Goal: Task Accomplishment & Management: Complete application form

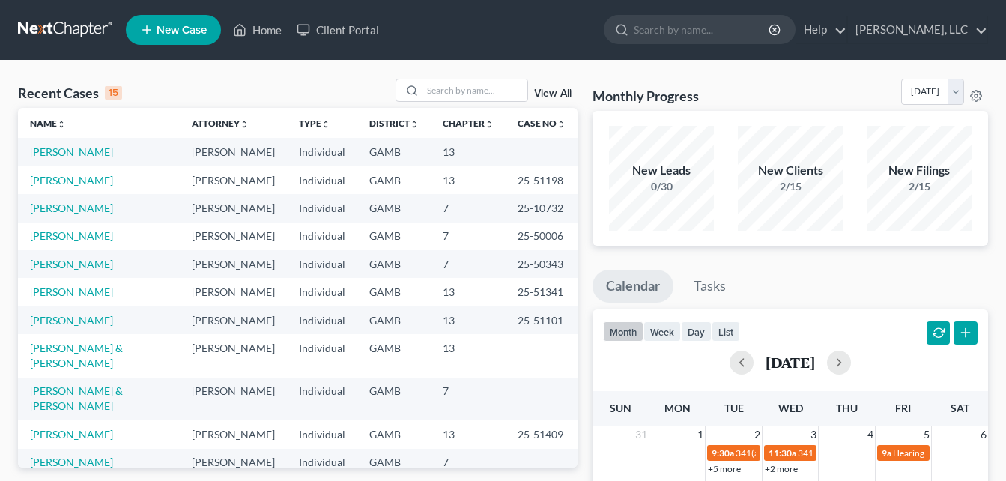
click at [74, 153] on link "[PERSON_NAME]" at bounding box center [71, 151] width 83 height 13
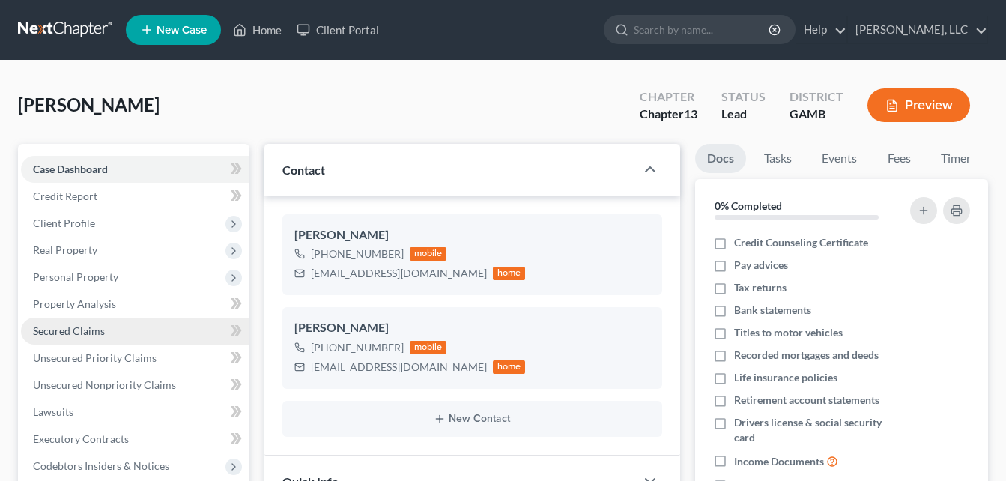
click at [42, 336] on span "Secured Claims" at bounding box center [69, 330] width 72 height 13
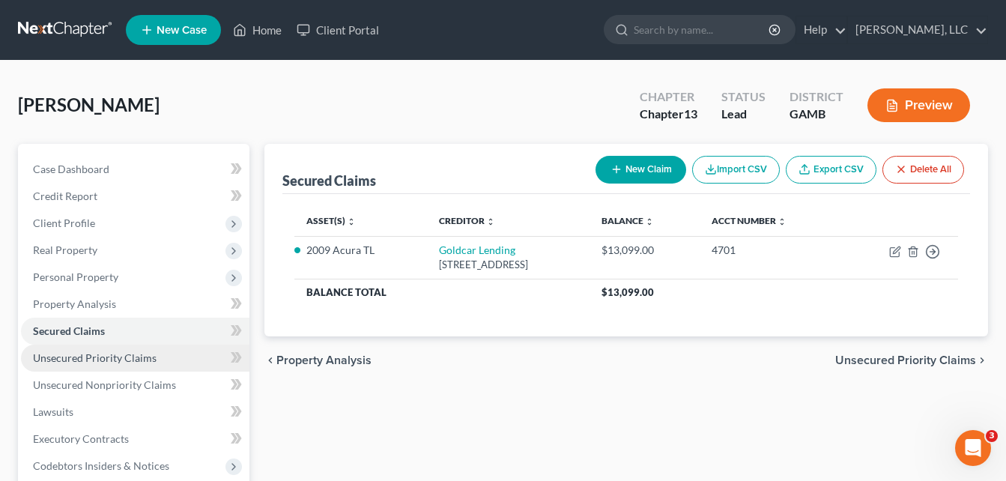
click at [73, 360] on span "Unsecured Priority Claims" at bounding box center [95, 357] width 124 height 13
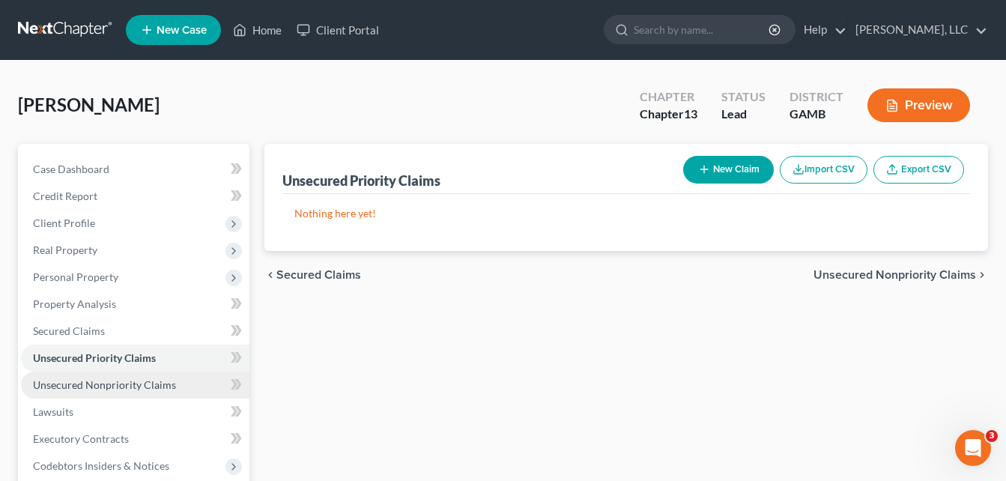
click at [74, 386] on span "Unsecured Nonpriority Claims" at bounding box center [104, 384] width 143 height 13
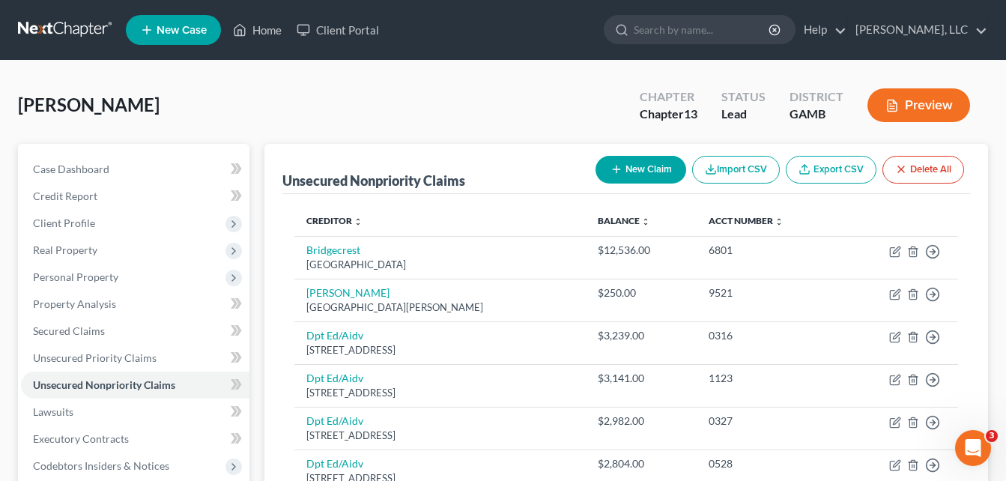
click at [270, 109] on div "[PERSON_NAME] Upgraded Chapter Chapter 13 Status Lead District [GEOGRAPHIC_DATA…" at bounding box center [503, 111] width 970 height 65
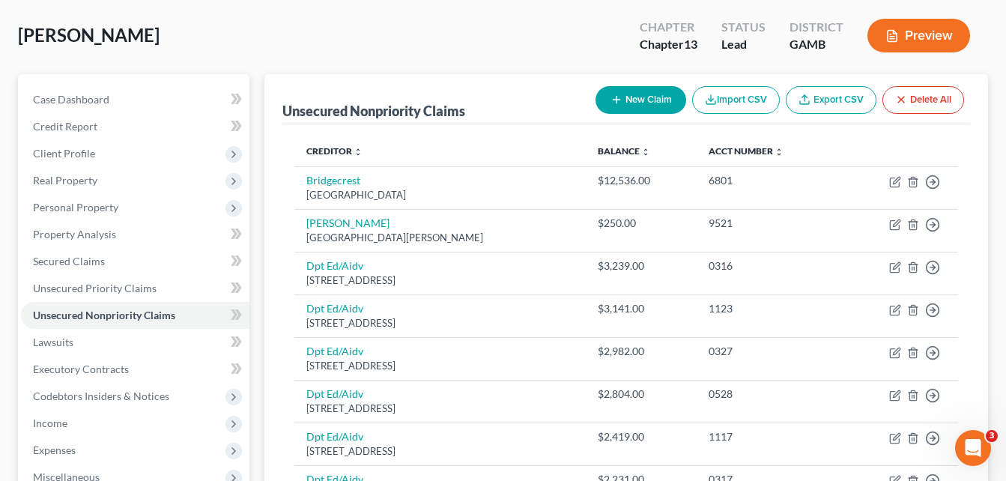
scroll to position [90, 0]
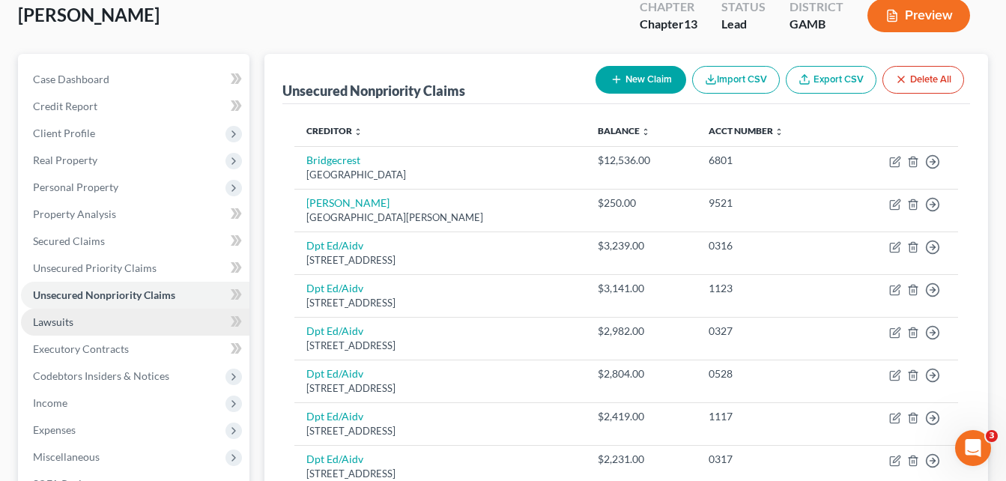
click at [61, 324] on span "Lawsuits" at bounding box center [53, 321] width 40 height 13
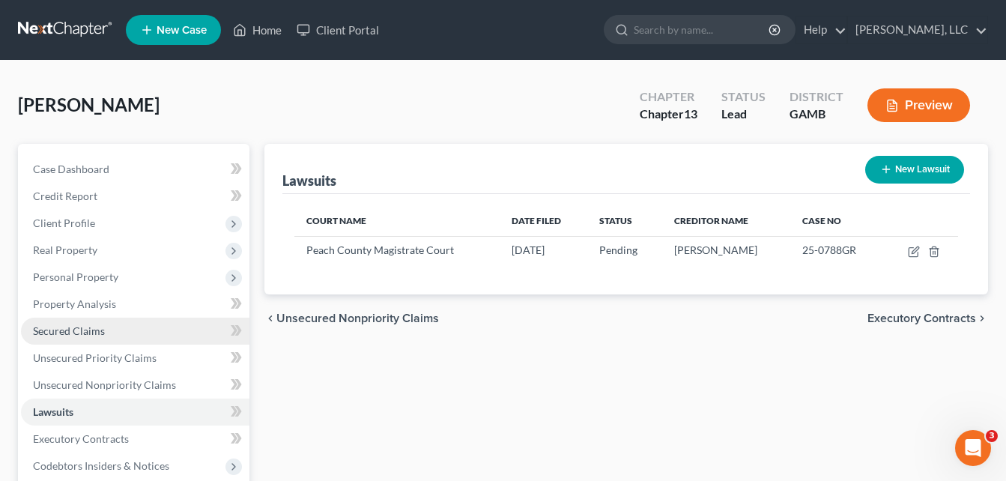
click at [58, 333] on span "Secured Claims" at bounding box center [69, 330] width 72 height 13
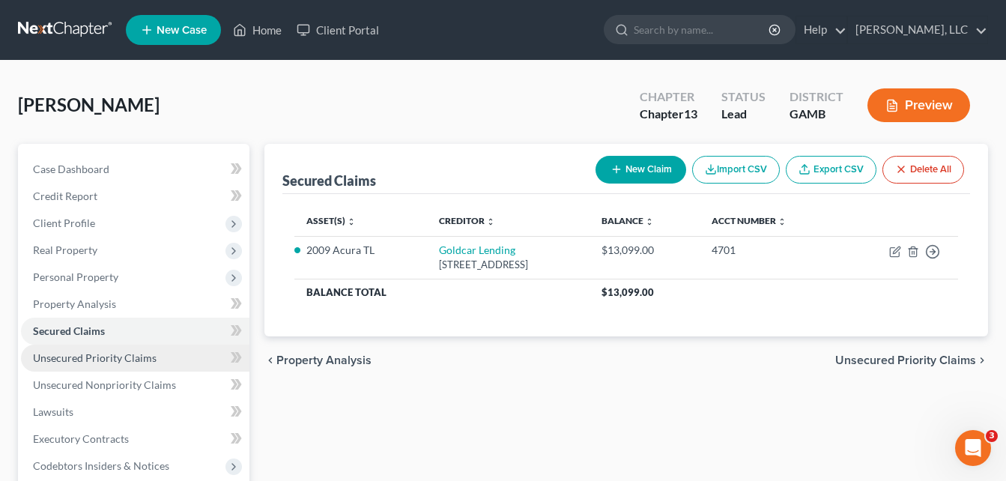
click at [70, 360] on span "Unsecured Priority Claims" at bounding box center [95, 357] width 124 height 13
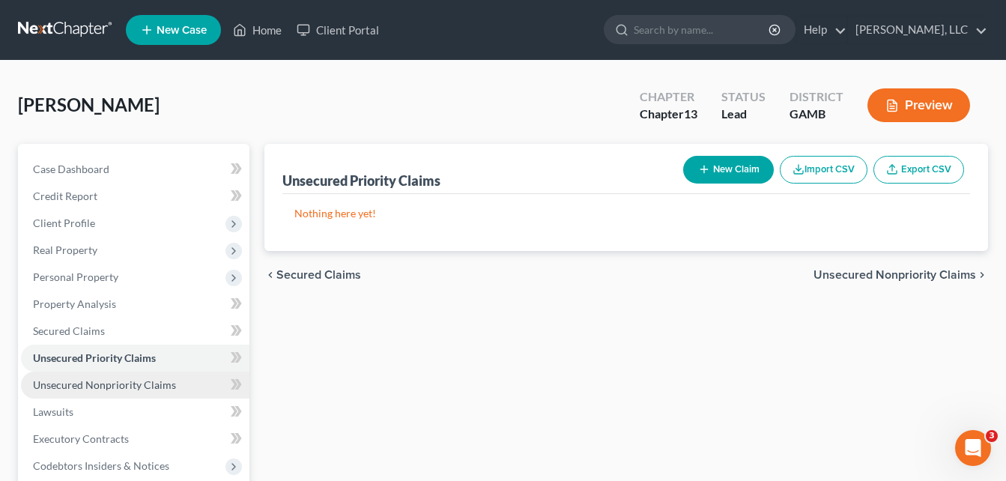
click at [70, 386] on span "Unsecured Nonpriority Claims" at bounding box center [104, 384] width 143 height 13
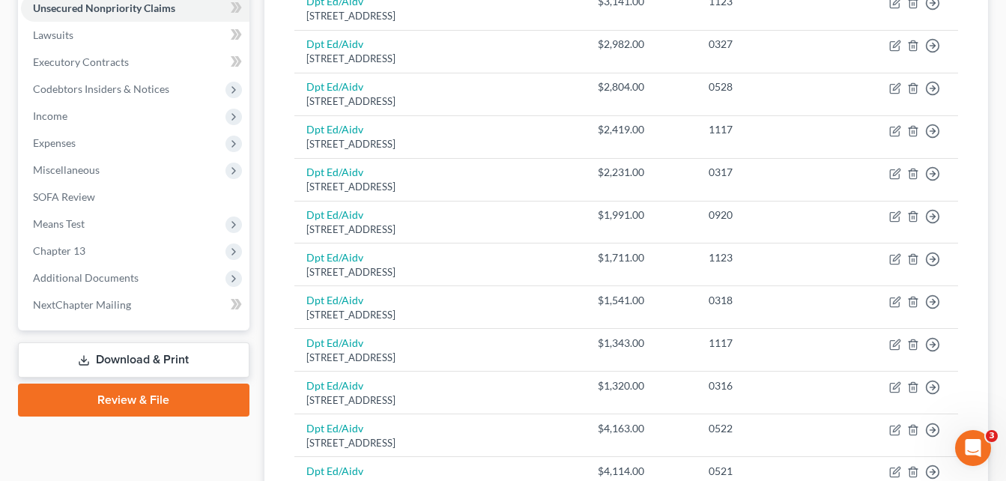
scroll to position [330, 0]
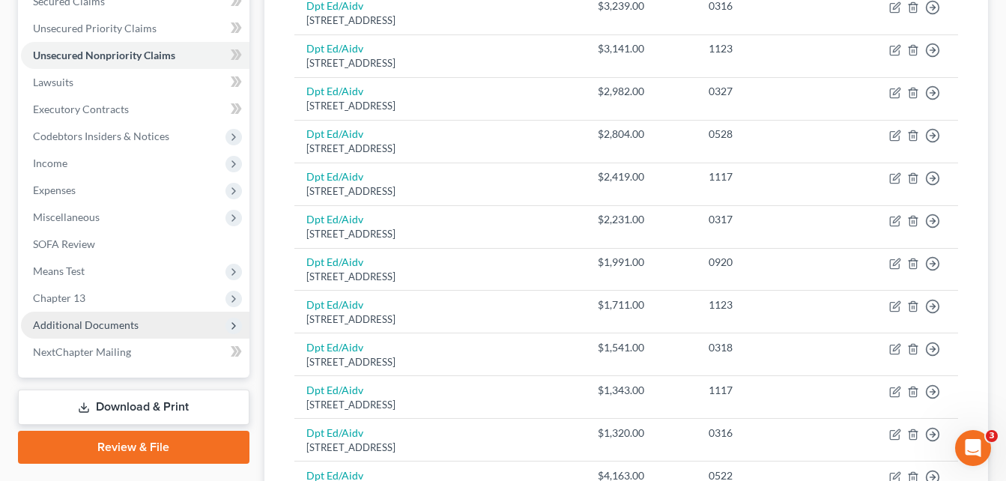
click at [77, 325] on span "Additional Documents" at bounding box center [86, 324] width 106 height 13
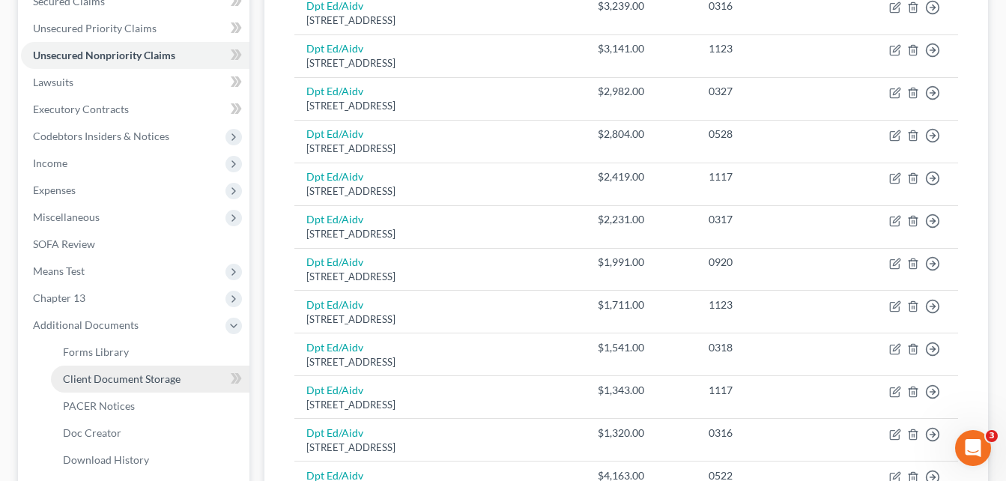
click at [103, 381] on span "Client Document Storage" at bounding box center [122, 378] width 118 height 13
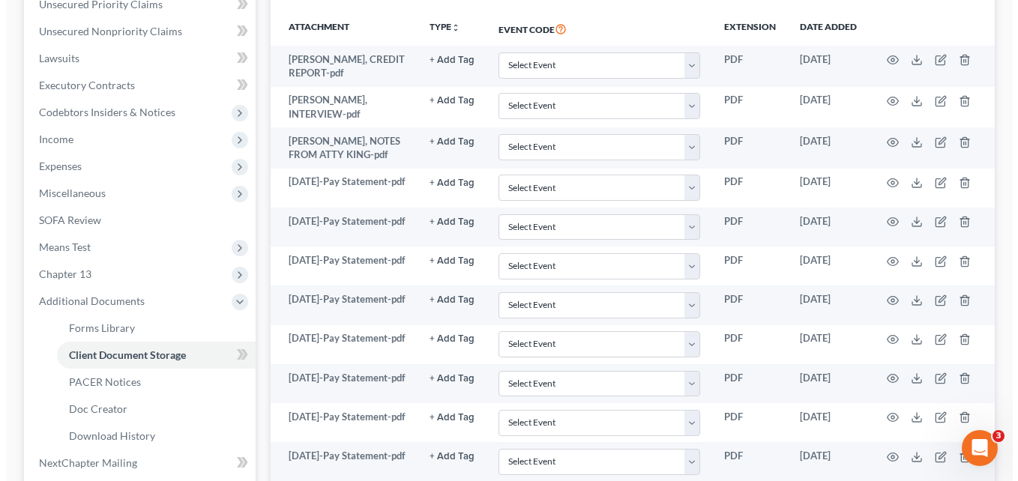
scroll to position [360, 0]
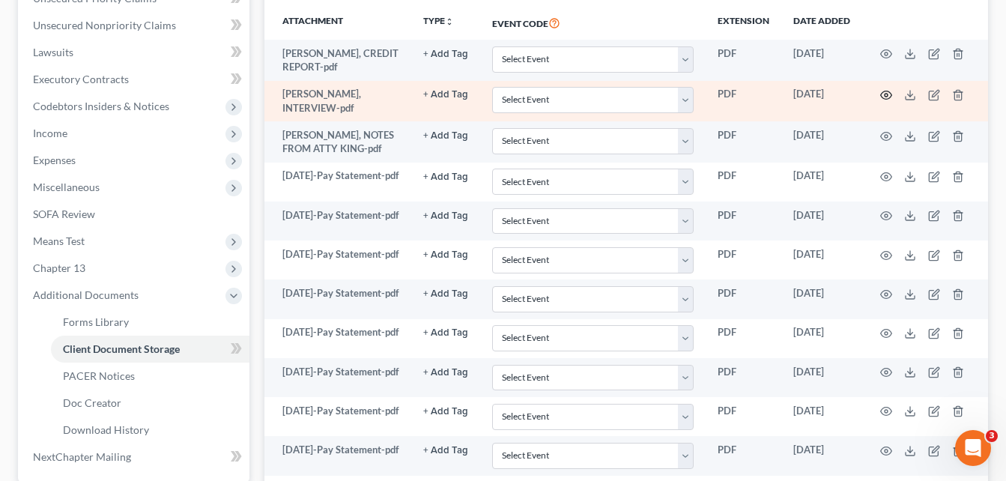
click at [889, 92] on icon "button" at bounding box center [886, 95] width 11 height 8
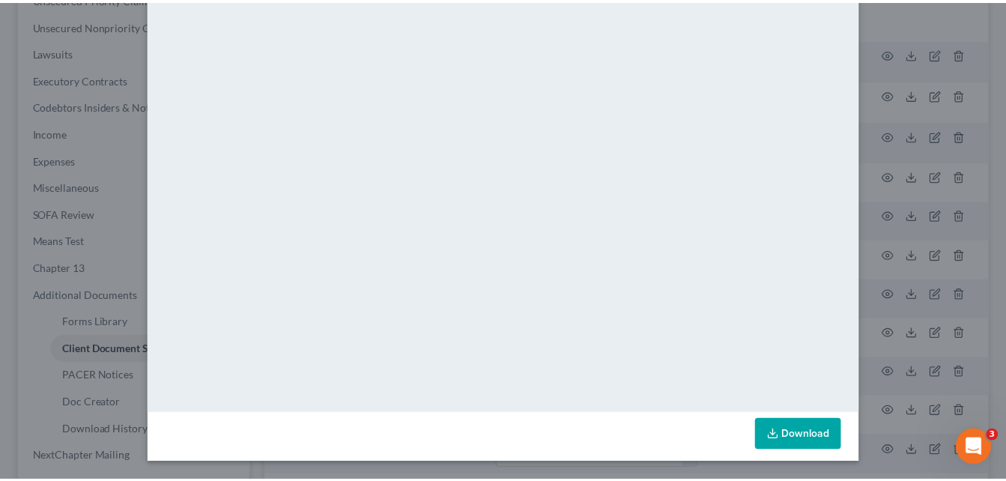
scroll to position [0, 0]
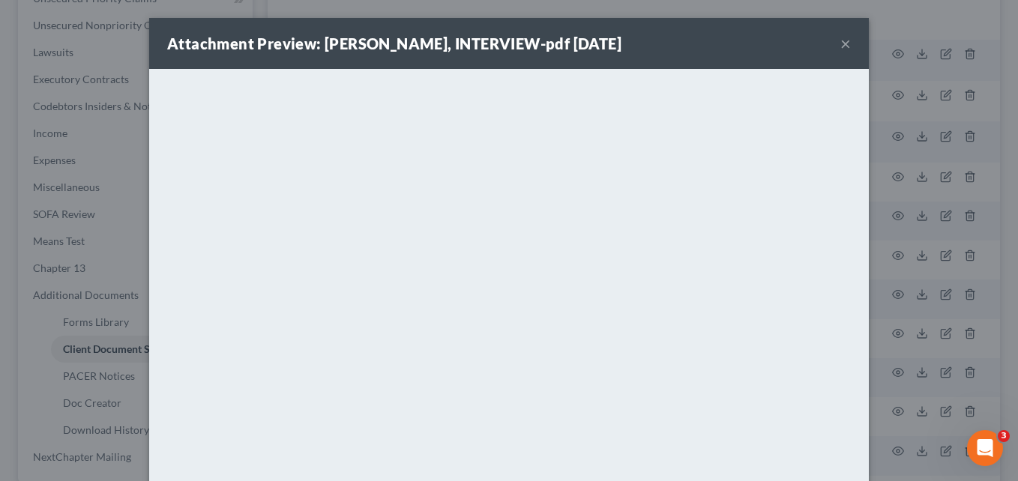
click at [840, 45] on button "×" at bounding box center [845, 43] width 10 height 18
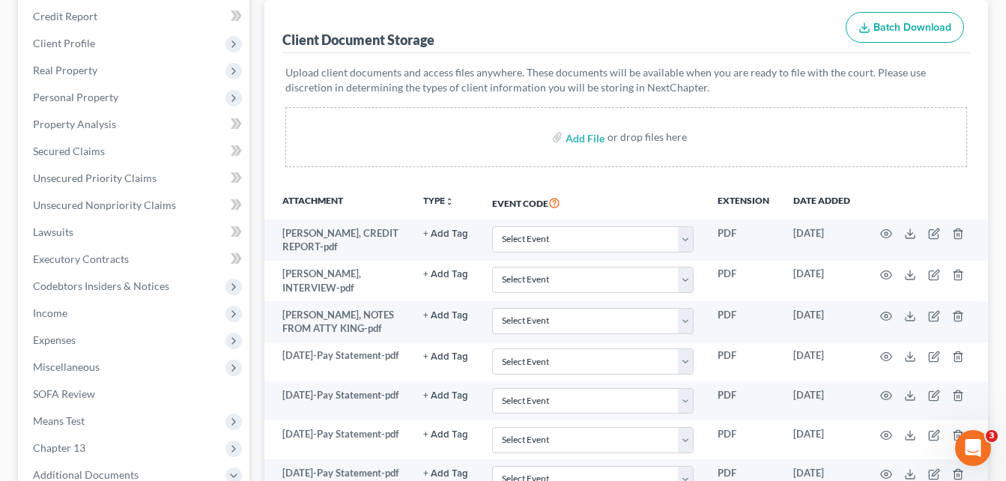
scroll to position [150, 0]
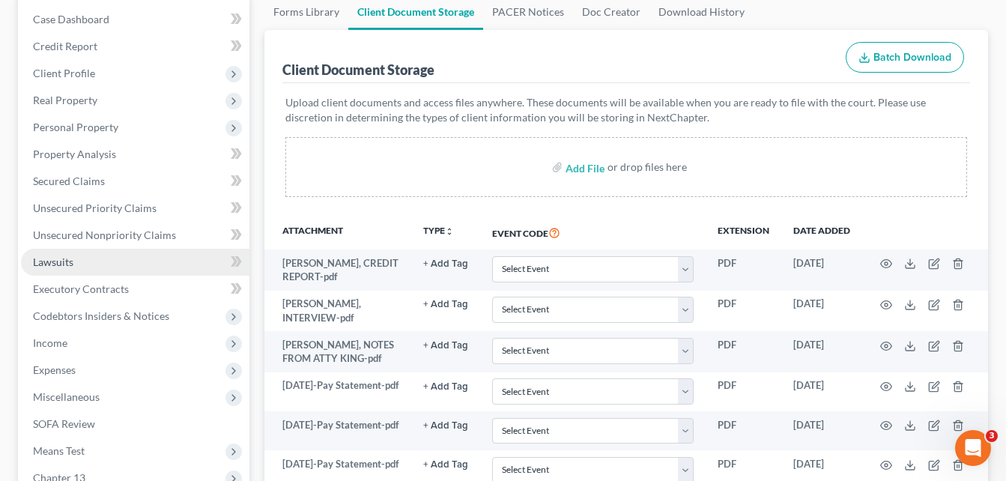
click at [68, 262] on span "Lawsuits" at bounding box center [53, 262] width 40 height 13
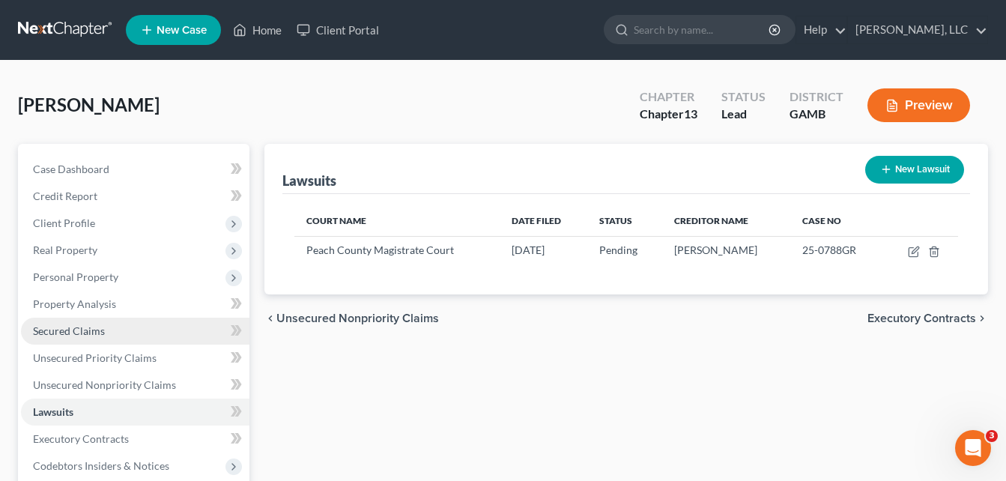
click at [76, 336] on span "Secured Claims" at bounding box center [69, 330] width 72 height 13
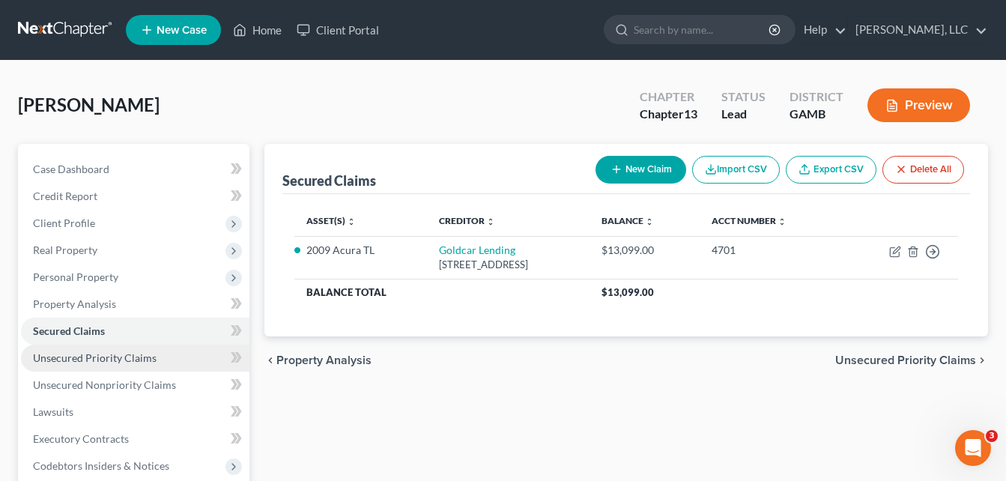
click at [96, 363] on span "Unsecured Priority Claims" at bounding box center [95, 357] width 124 height 13
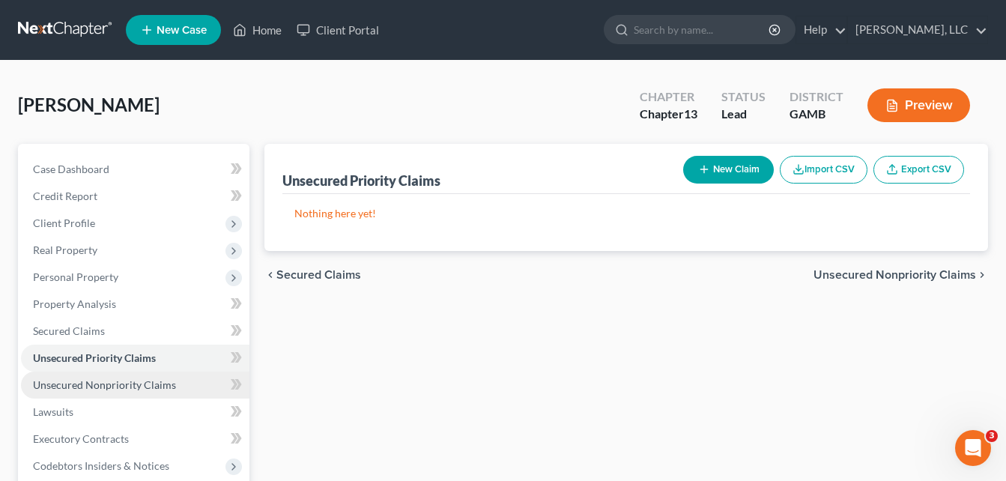
click at [96, 384] on span "Unsecured Nonpriority Claims" at bounding box center [104, 384] width 143 height 13
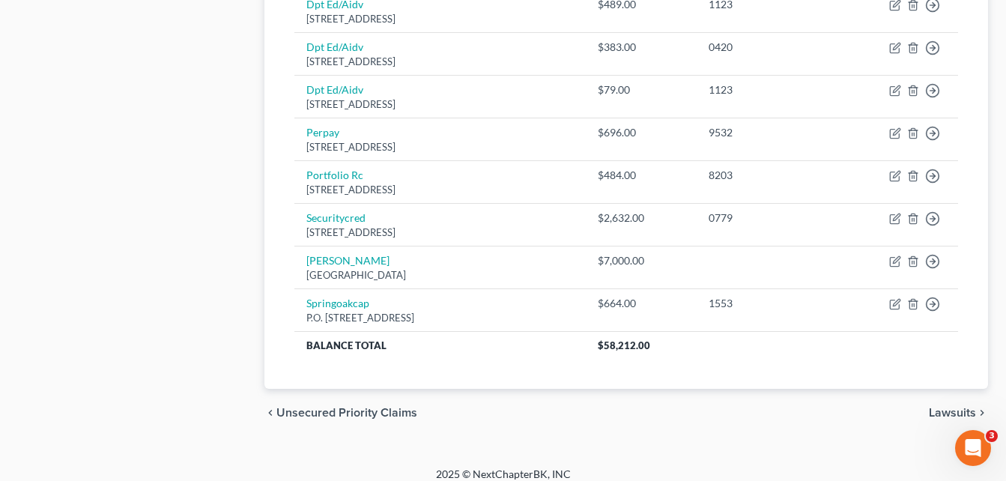
scroll to position [899, 0]
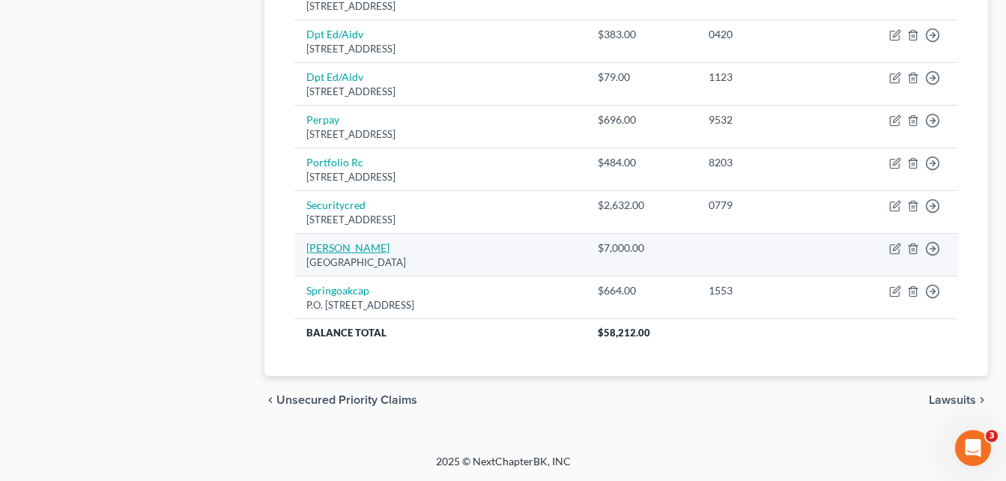
click at [346, 249] on link "[PERSON_NAME]" at bounding box center [347, 247] width 83 height 13
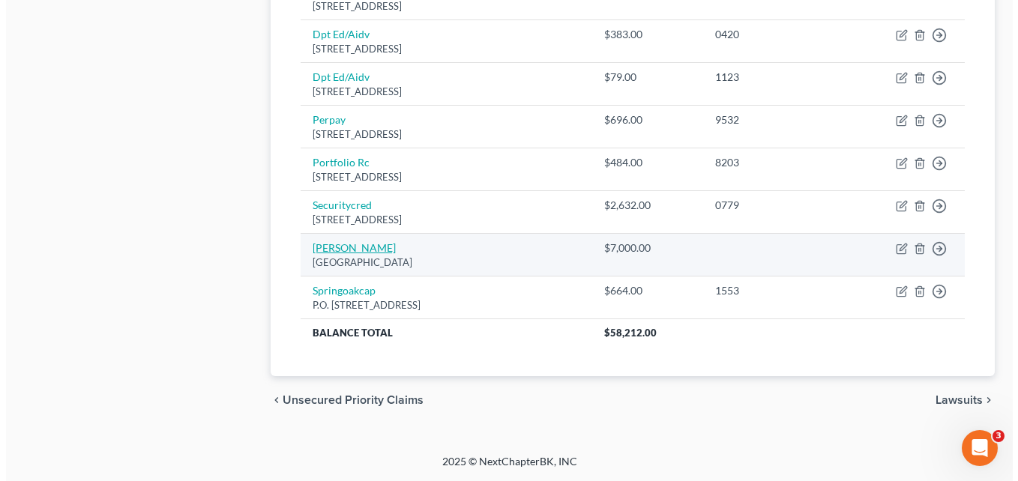
select select "10"
select select "0"
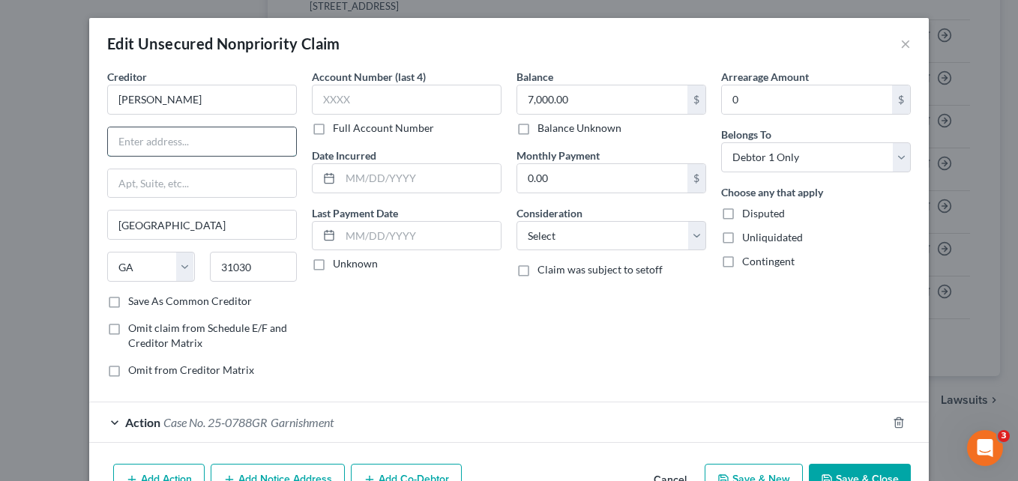
click at [225, 142] on input "text" at bounding box center [202, 141] width 188 height 28
type input "[STREET_ADDRESS][PERSON_NAME]"
click at [531, 372] on div "Balance 7,000.00 $ Balance Unknown Balance Undetermined 7,000.00 $ Balance Unkn…" at bounding box center [611, 229] width 205 height 321
click at [856, 475] on button "Save & Close" at bounding box center [860, 479] width 102 height 31
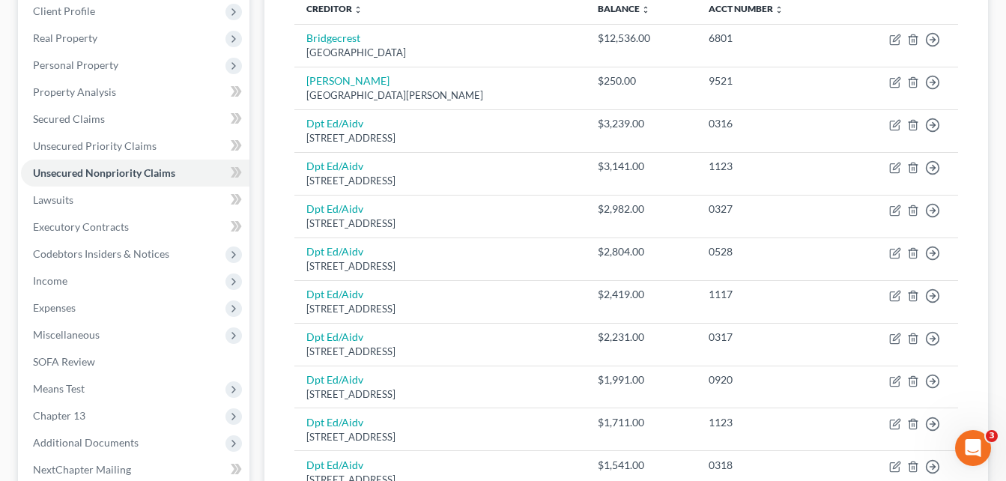
scroll to position [120, 0]
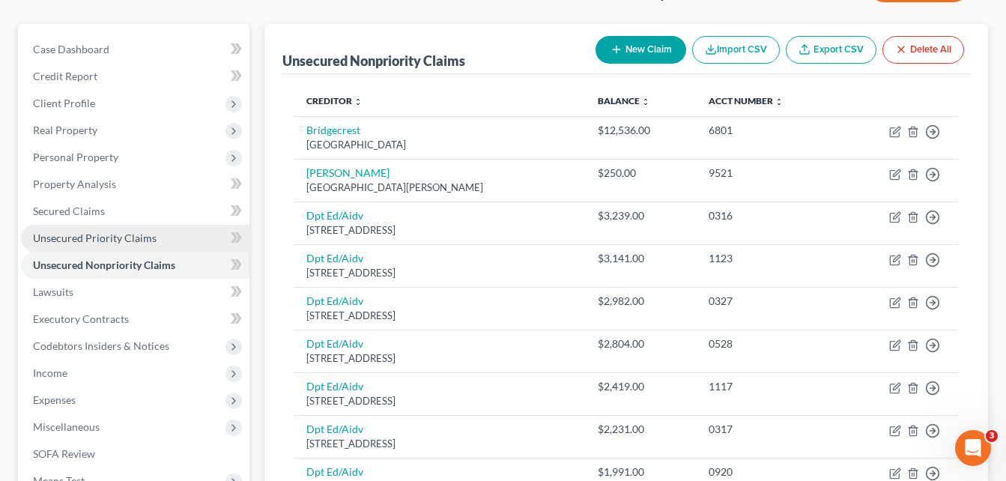
click at [80, 243] on span "Unsecured Priority Claims" at bounding box center [95, 238] width 124 height 13
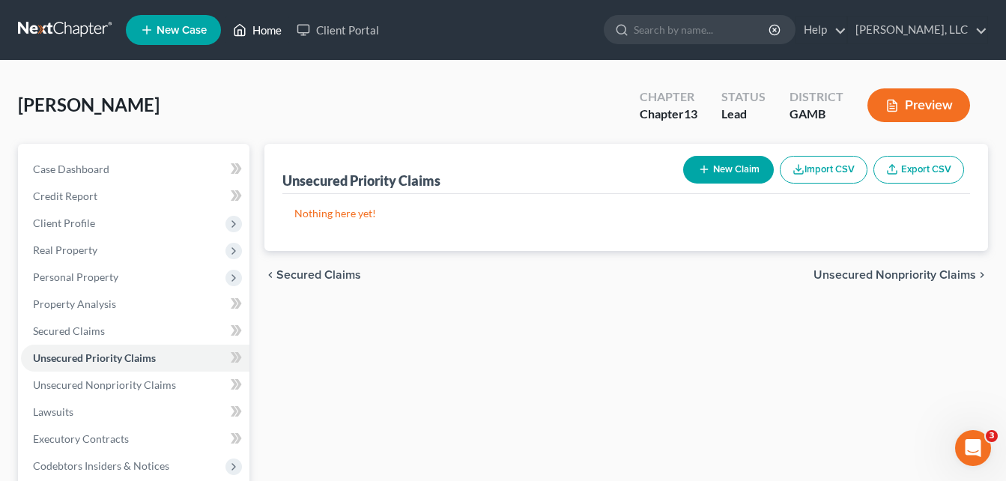
click at [261, 32] on link "Home" at bounding box center [258, 29] width 64 height 27
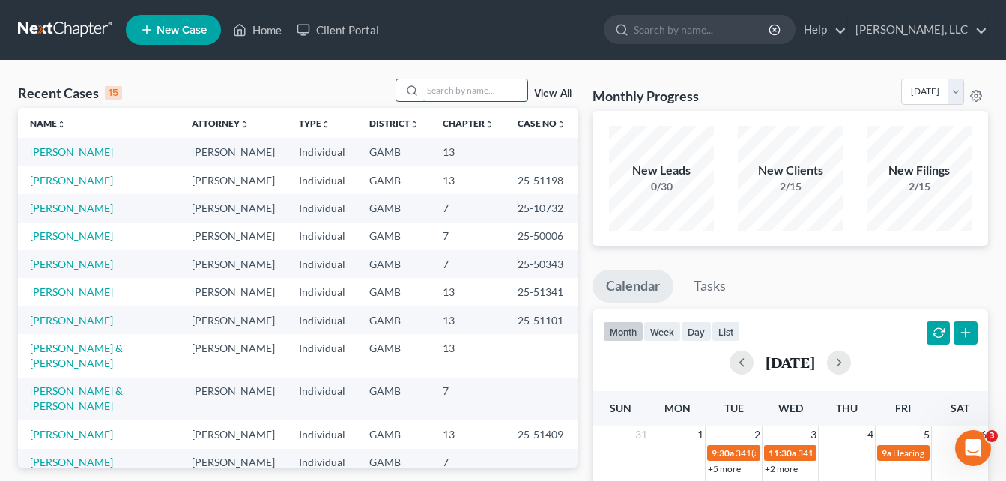
click at [473, 89] on input "search" at bounding box center [475, 90] width 105 height 22
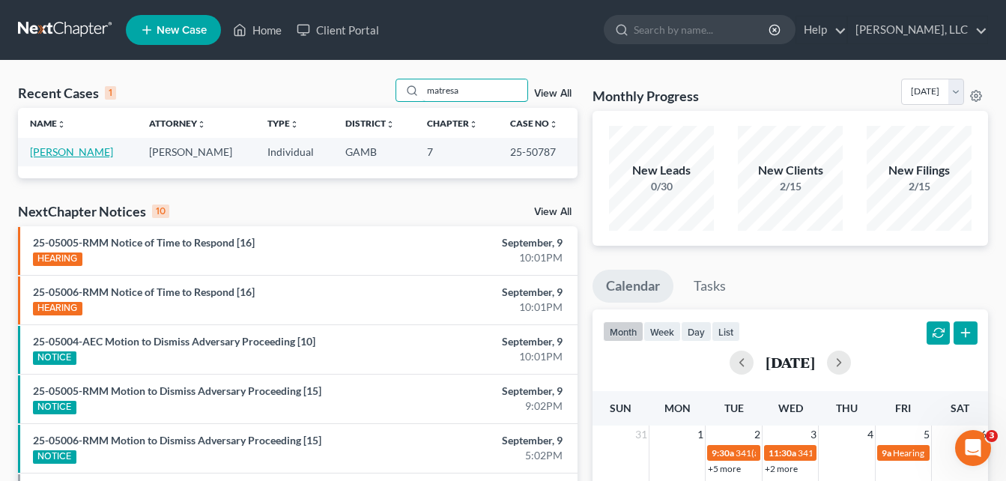
type input "matresa"
click at [102, 154] on link "[PERSON_NAME]" at bounding box center [71, 151] width 83 height 13
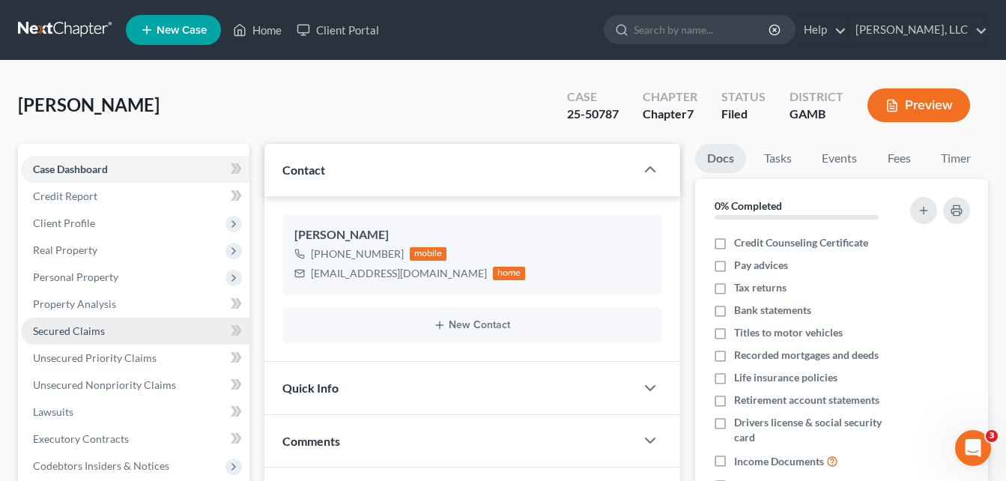
click at [61, 339] on link "Secured Claims" at bounding box center [135, 331] width 229 height 27
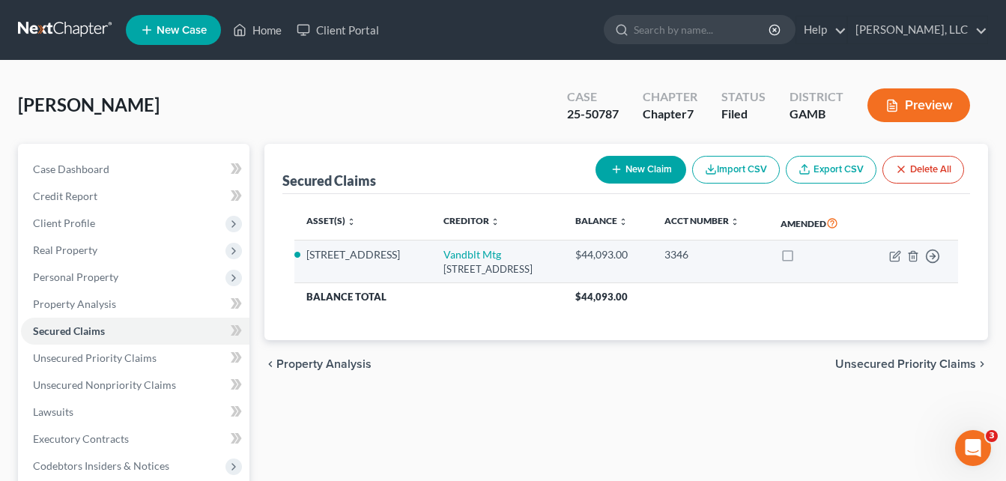
drag, startPoint x: 447, startPoint y: 263, endPoint x: 502, endPoint y: 305, distance: 68.9
click at [502, 283] on tr "[STREET_ADDRESS][GEOGRAPHIC_DATA][STREET_ADDRESS] $44,093.00 3346 Move to E Mov…" at bounding box center [626, 262] width 664 height 43
click at [432, 265] on td "[STREET_ADDRESS]" at bounding box center [362, 262] width 137 height 43
drag, startPoint x: 453, startPoint y: 265, endPoint x: 492, endPoint y: 299, distance: 52.0
click at [492, 283] on td "Vandblt Mtg [STREET_ADDRESS]" at bounding box center [498, 262] width 132 height 43
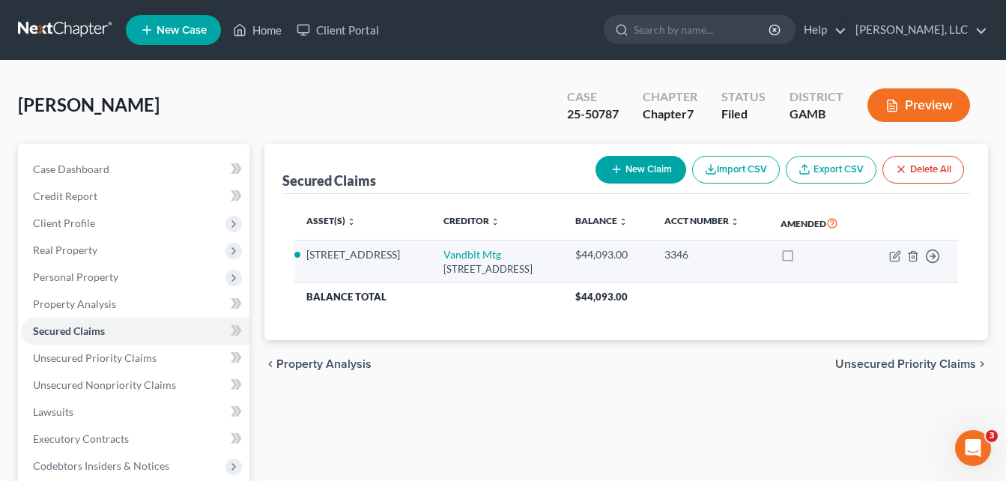
copy td "Vandblt Mtg [STREET_ADDRESS]"
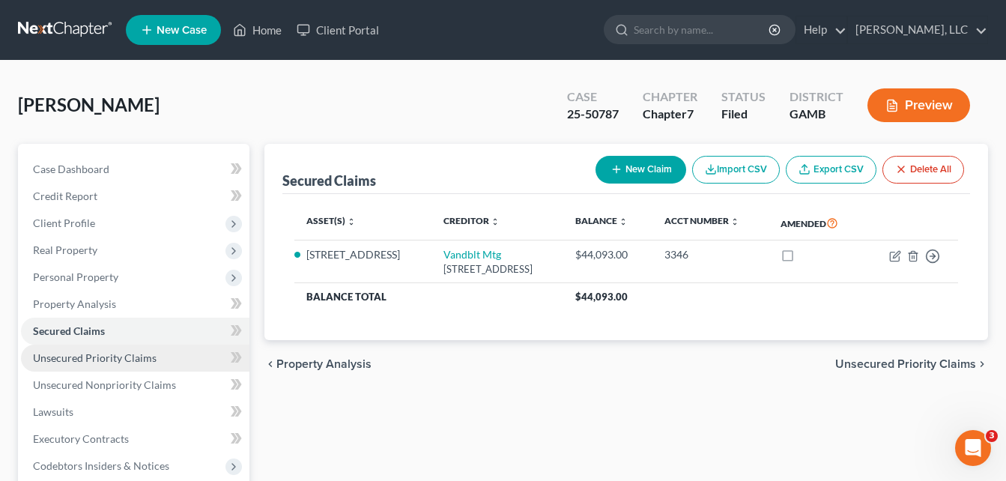
click at [118, 360] on span "Unsecured Priority Claims" at bounding box center [95, 357] width 124 height 13
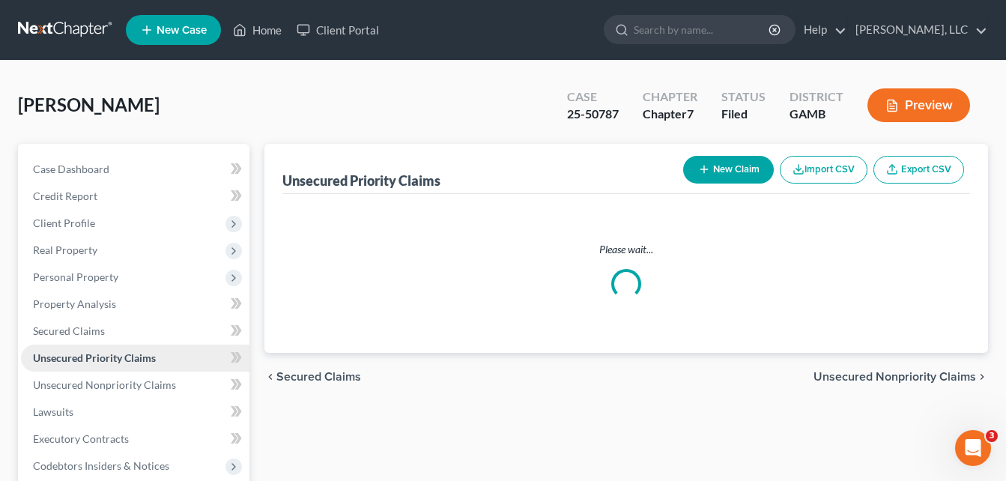
click at [118, 360] on span "Unsecured Priority Claims" at bounding box center [94, 357] width 123 height 13
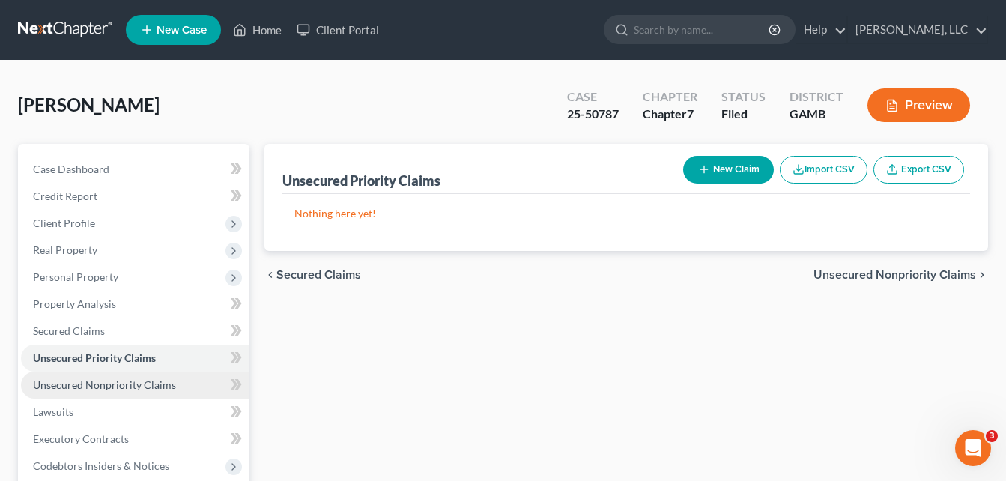
click at [120, 382] on span "Unsecured Nonpriority Claims" at bounding box center [104, 384] width 143 height 13
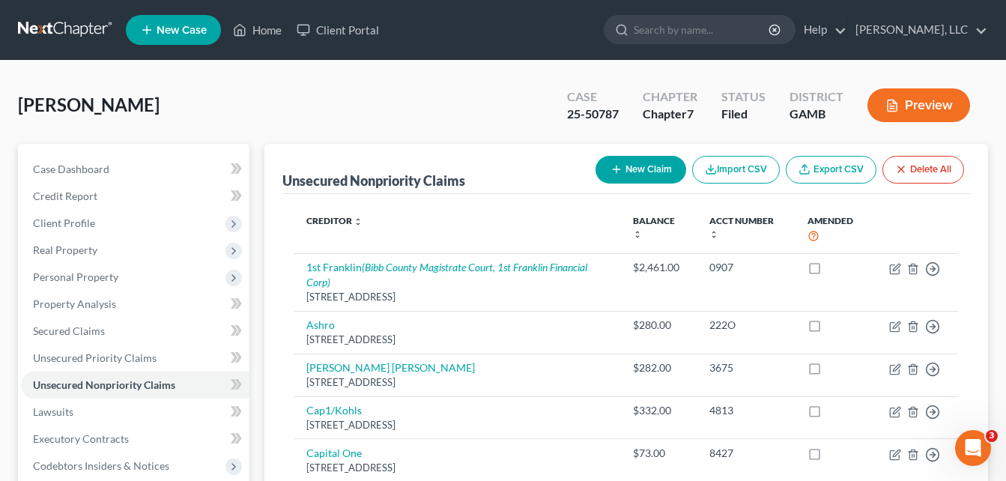
click at [274, 100] on div "[PERSON_NAME] Upgraded Case 25-50787 Chapter Chapter 7 Status Filed District [G…" at bounding box center [503, 111] width 970 height 65
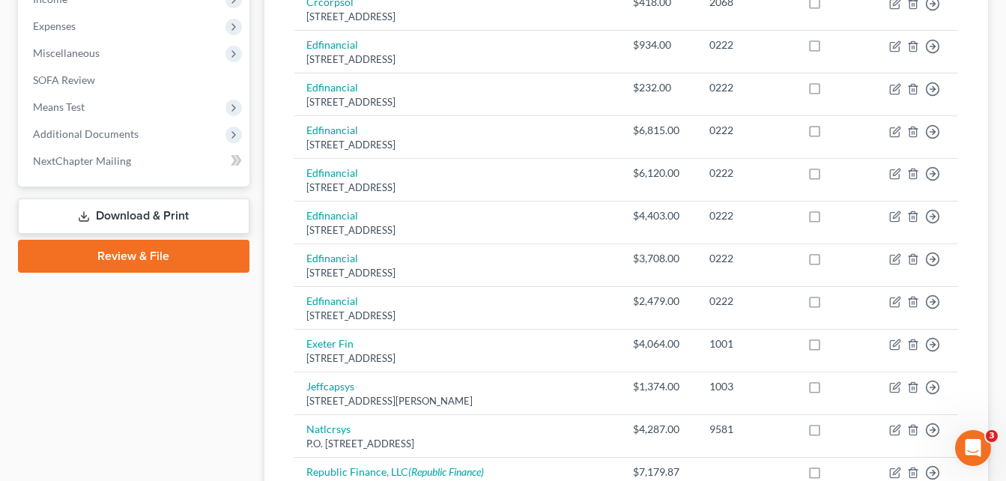
scroll to position [491, 0]
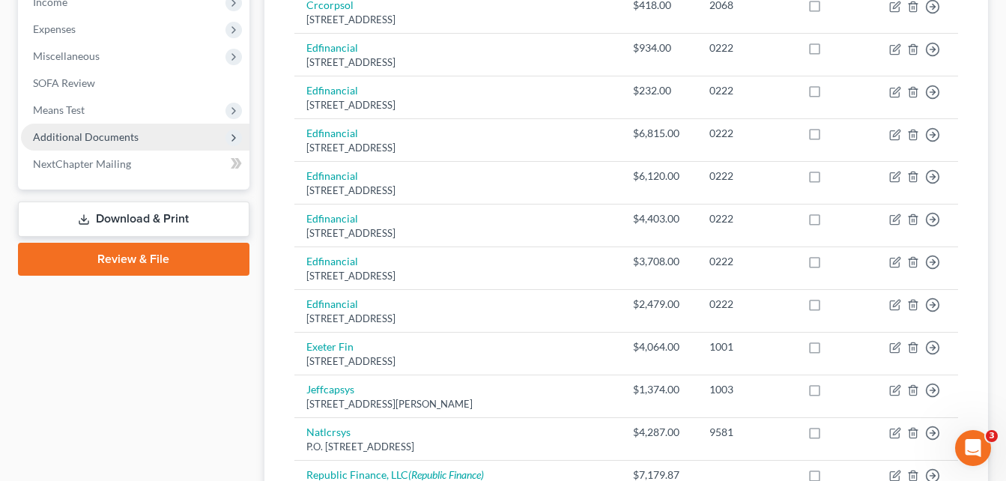
click at [96, 138] on span "Additional Documents" at bounding box center [86, 136] width 106 height 13
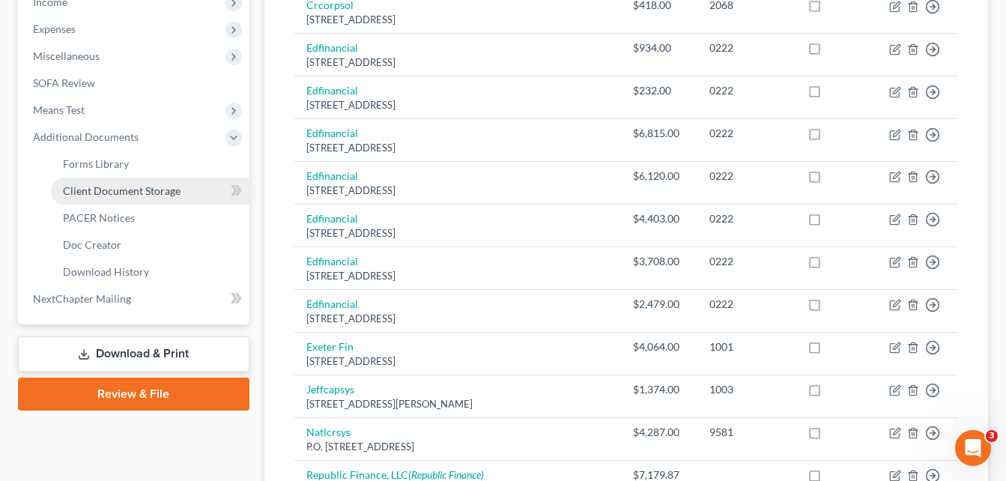
click at [98, 192] on span "Client Document Storage" at bounding box center [122, 190] width 118 height 13
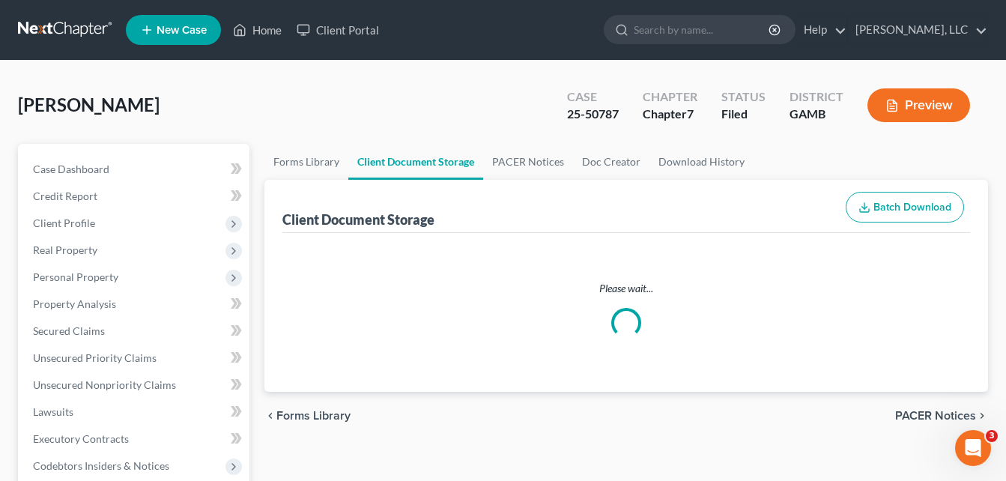
select select "6"
select select "26"
select select "6"
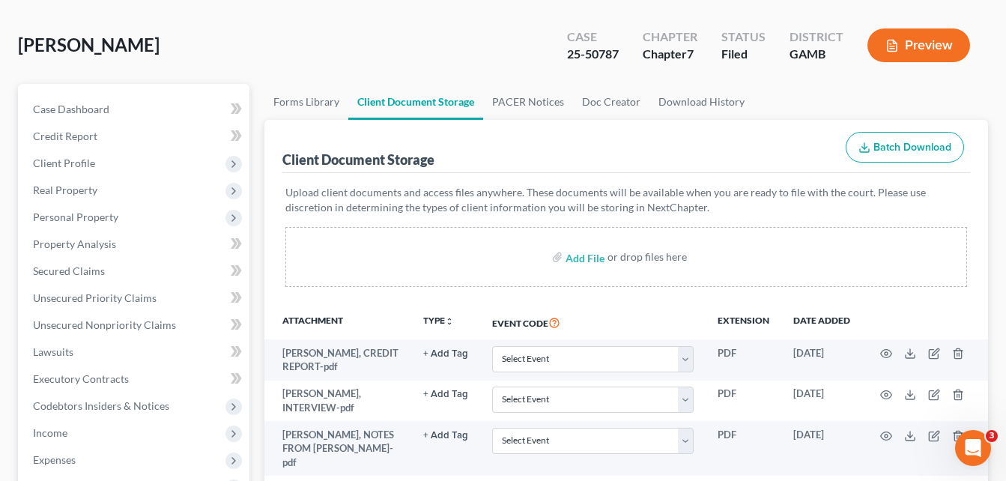
scroll to position [90, 0]
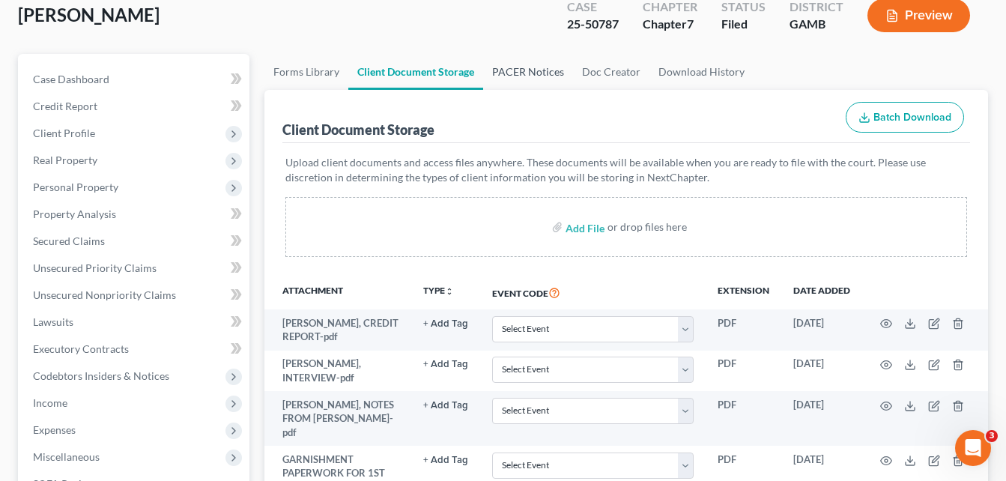
click at [516, 71] on link "PACER Notices" at bounding box center [528, 72] width 90 height 36
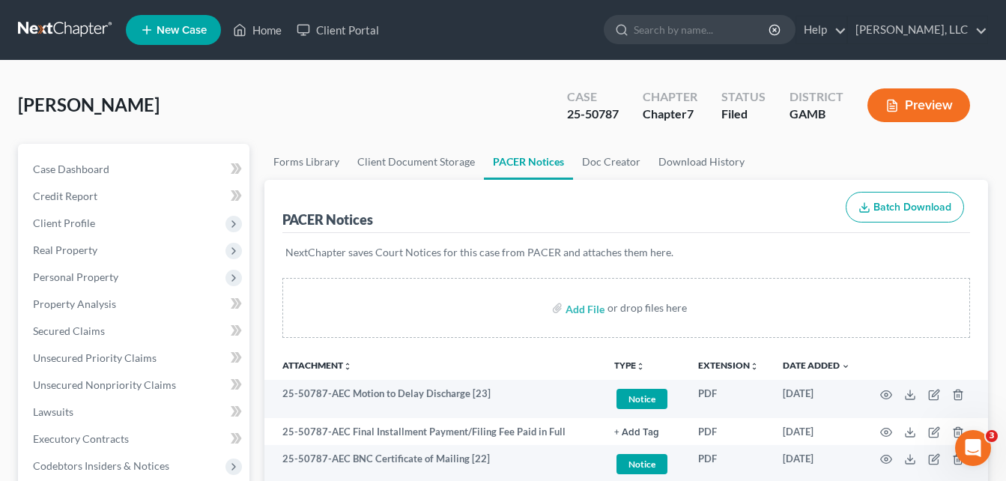
click at [289, 114] on div "[PERSON_NAME] Upgraded Case 25-50787 Chapter Chapter 7 Status Filed District [G…" at bounding box center [503, 111] width 970 height 65
click at [260, 138] on div "[PERSON_NAME] Upgraded Case 25-50787 Chapter Chapter 7 Status Filed District [G…" at bounding box center [503, 111] width 970 height 65
click at [425, 162] on link "Client Document Storage" at bounding box center [416, 162] width 136 height 36
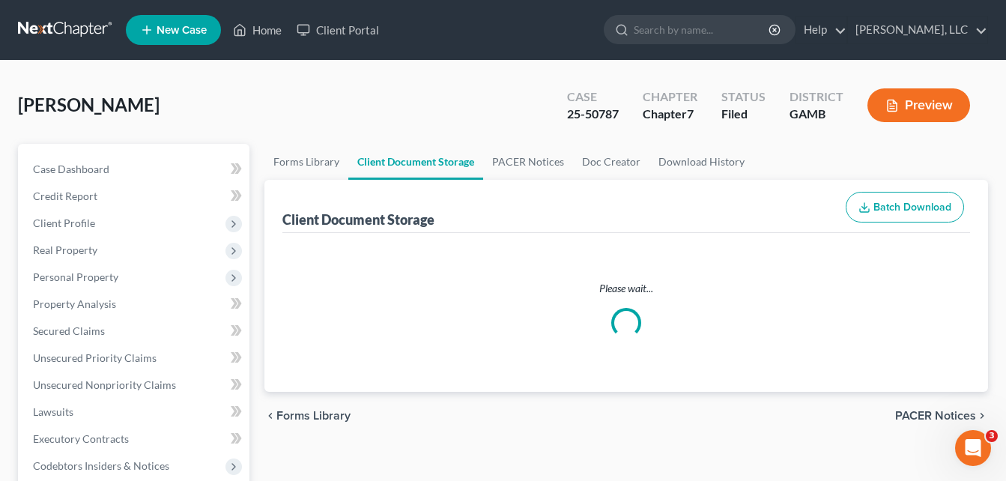
select select "6"
select select "26"
select select "6"
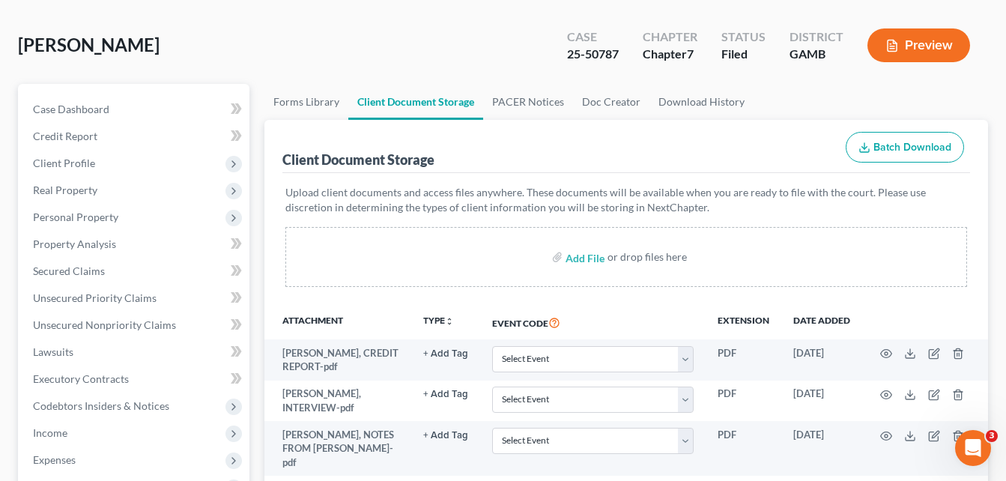
scroll to position [90, 0]
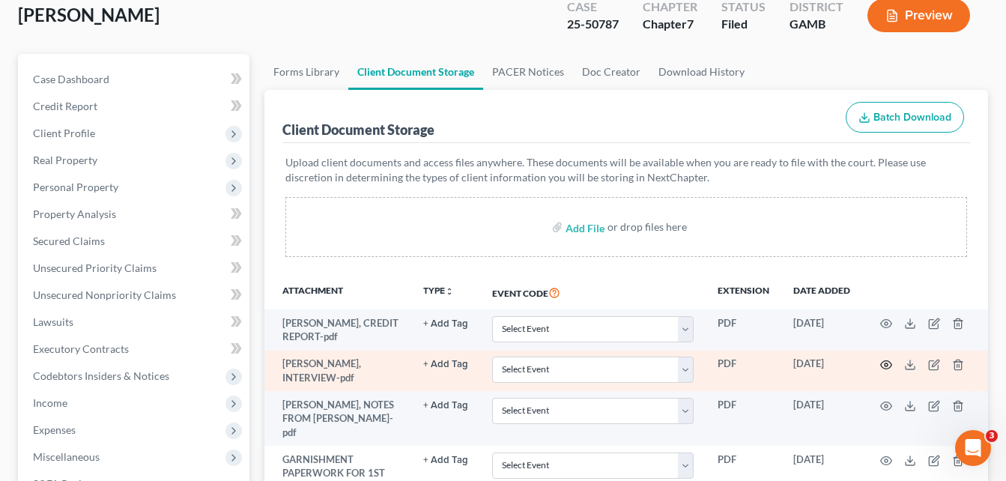
click at [886, 366] on circle "button" at bounding box center [886, 364] width 3 height 3
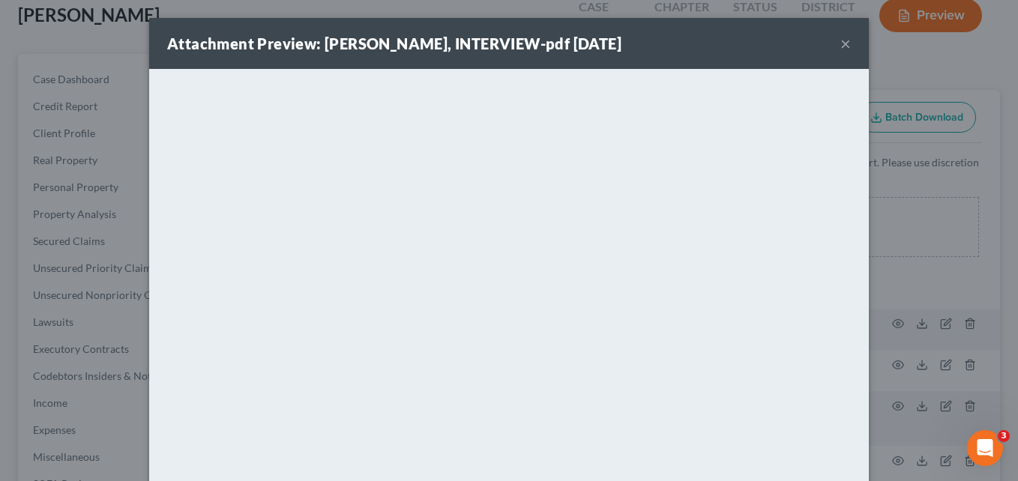
click at [844, 43] on button "×" at bounding box center [845, 43] width 10 height 18
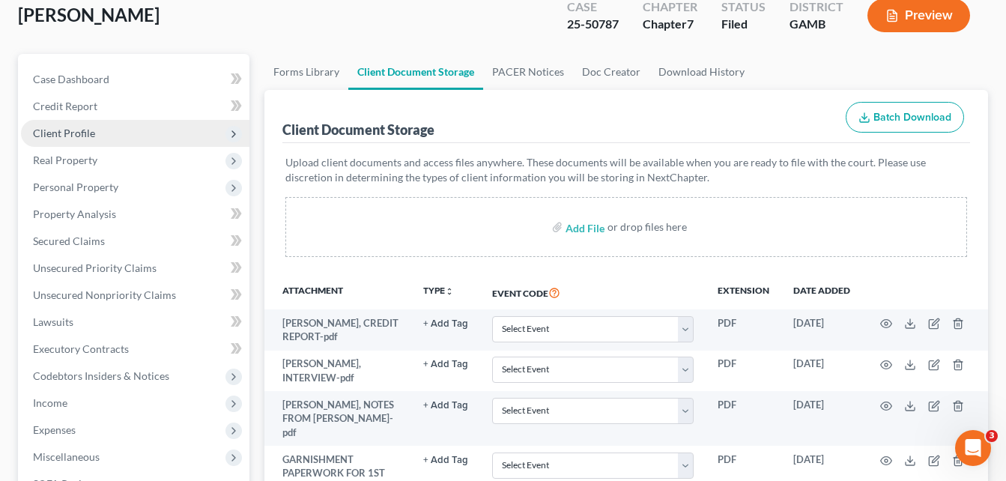
click at [70, 132] on span "Client Profile" at bounding box center [64, 133] width 62 height 13
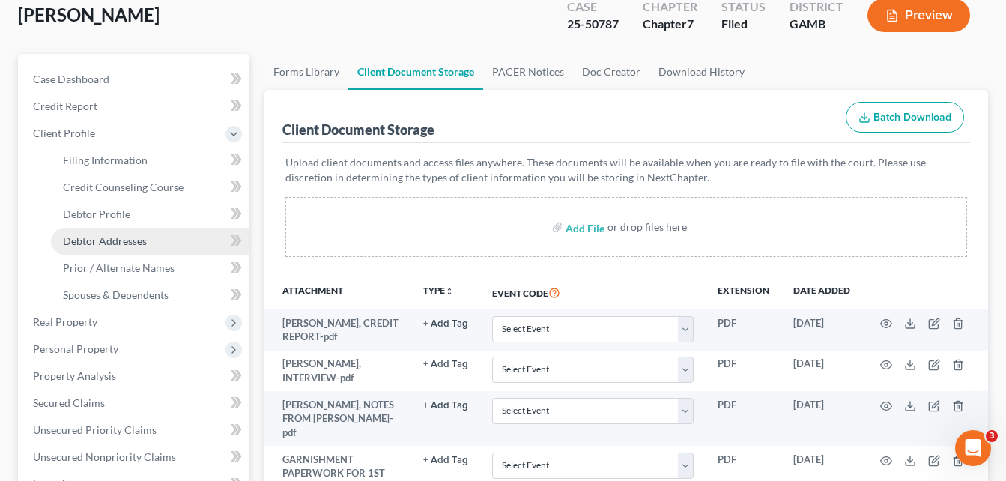
click at [96, 243] on span "Debtor Addresses" at bounding box center [105, 241] width 84 height 13
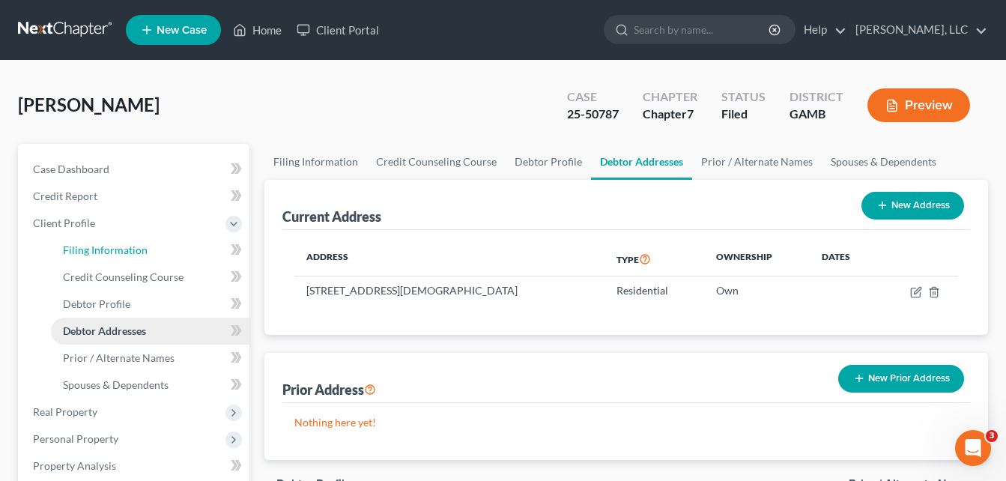
click at [96, 244] on span "Filing Information" at bounding box center [105, 250] width 85 height 13
select select "1"
select select "0"
select select "10"
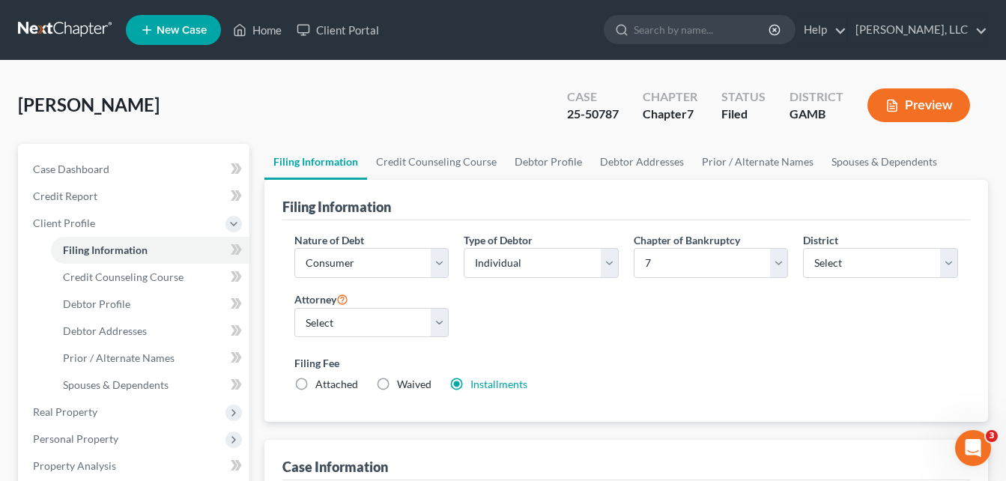
click at [536, 289] on div "Nature of Debt Select Business Consumer Other Nature of Business Select Clearin…" at bounding box center [626, 318] width 679 height 172
click at [632, 163] on link "Debtor Addresses" at bounding box center [642, 162] width 102 height 36
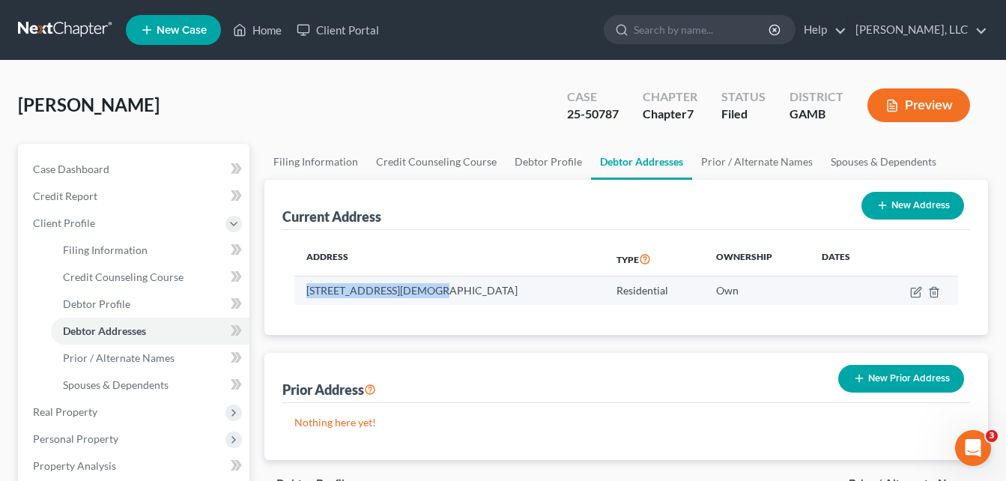
drag, startPoint x: 303, startPoint y: 291, endPoint x: 462, endPoint y: 298, distance: 159.0
click at [525, 290] on td "[STREET_ADDRESS][DEMOGRAPHIC_DATA]" at bounding box center [449, 290] width 310 height 28
copy td "[STREET_ADDRESS][DEMOGRAPHIC_DATA]"
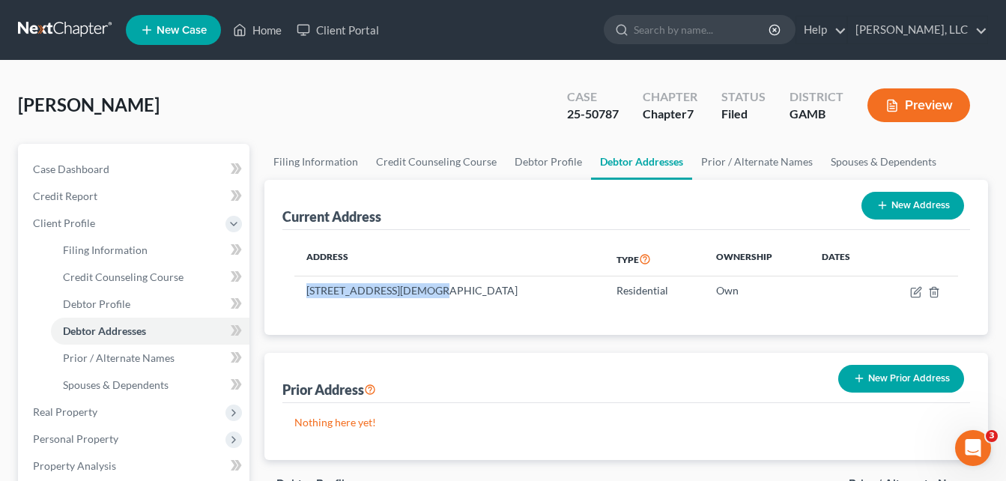
click at [259, 94] on div "[PERSON_NAME] Upgraded Case 25-50787 Chapter Chapter 7 Status Filed District [G…" at bounding box center [503, 111] width 970 height 65
